Goal: Find specific page/section: Find specific page/section

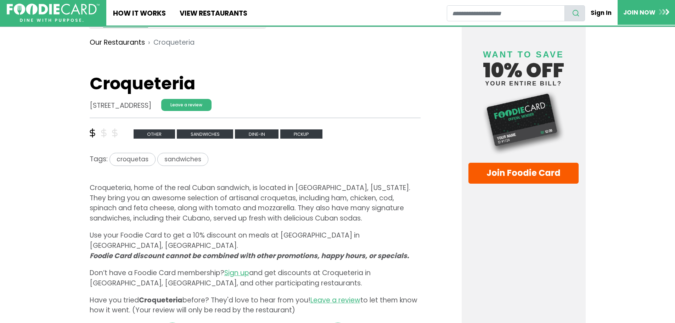
scroll to position [177, 0]
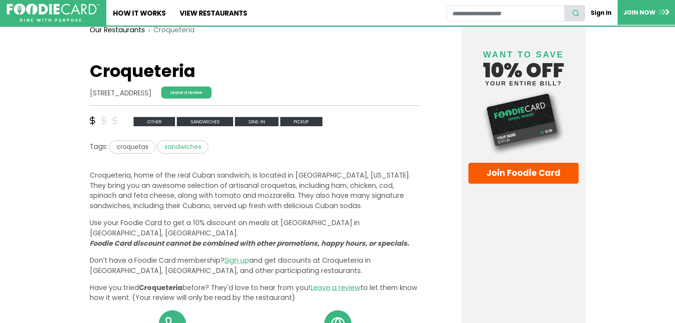
click at [177, 150] on span "sandwiches" at bounding box center [182, 146] width 51 height 13
click at [121, 145] on span "croquetas" at bounding box center [132, 146] width 46 height 13
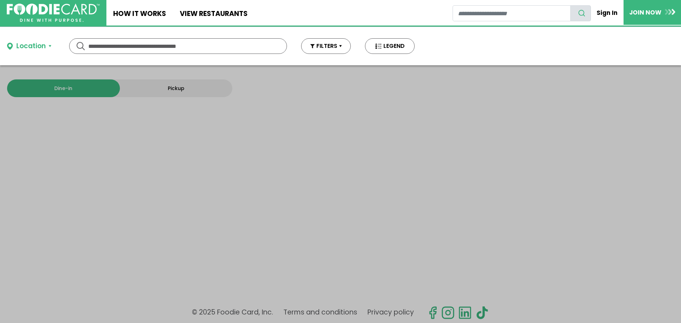
type input "**********"
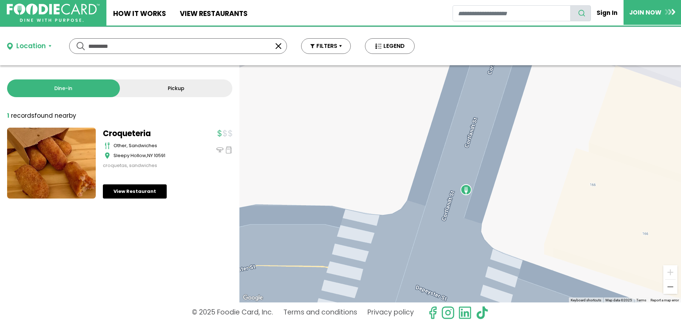
click at [126, 196] on link "View Restaurant" at bounding box center [135, 191] width 64 height 14
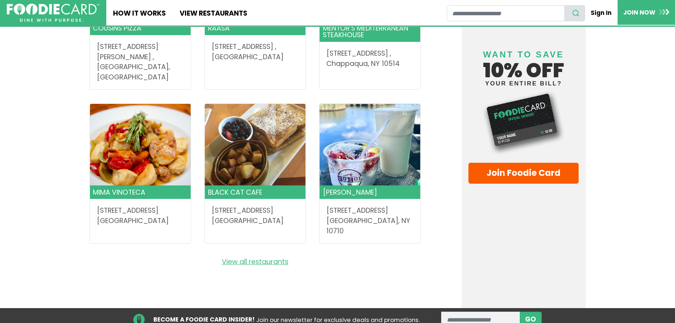
scroll to position [1213, 0]
